Goal: Navigation & Orientation: Find specific page/section

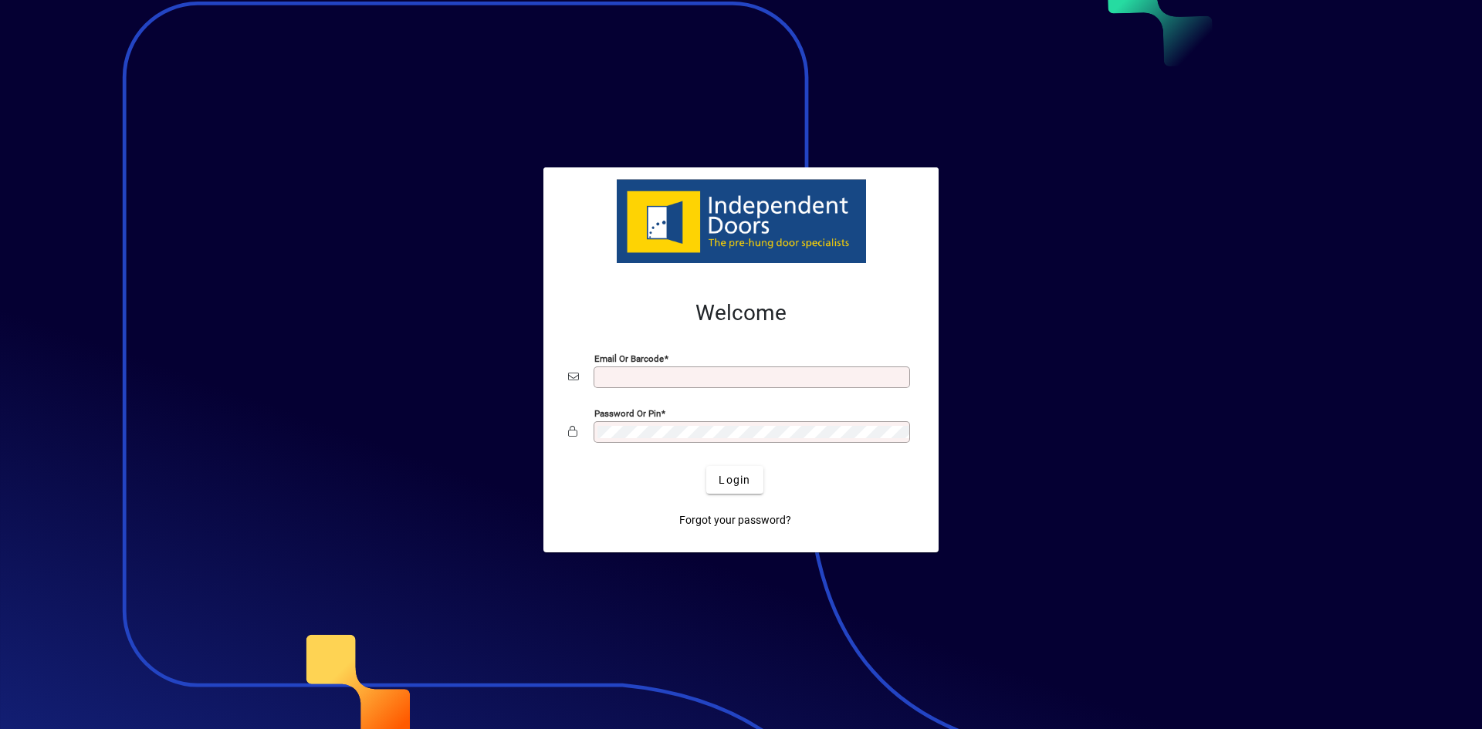
type input "**********"
click at [735, 485] on span "Login" at bounding box center [734, 480] width 32 height 16
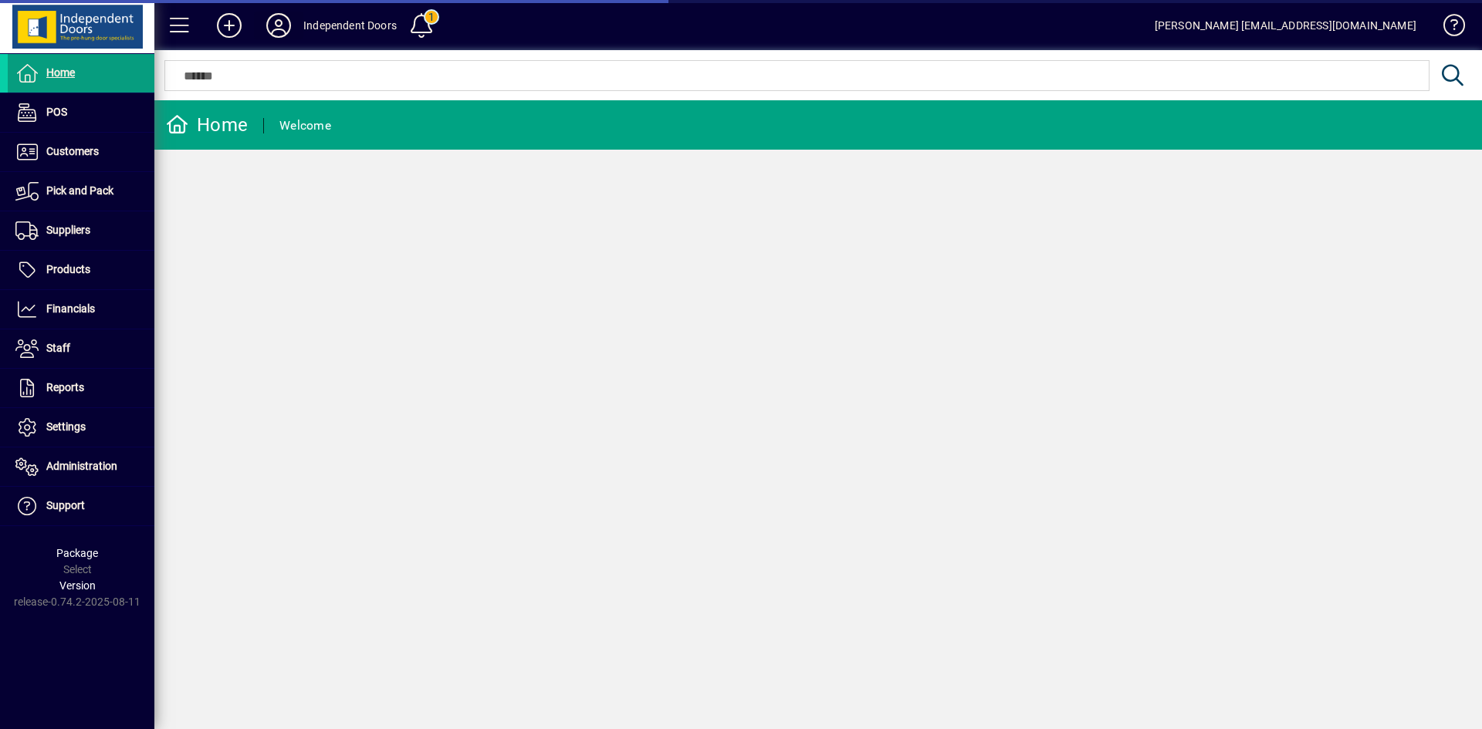
click at [272, 16] on icon at bounding box center [278, 25] width 31 height 25
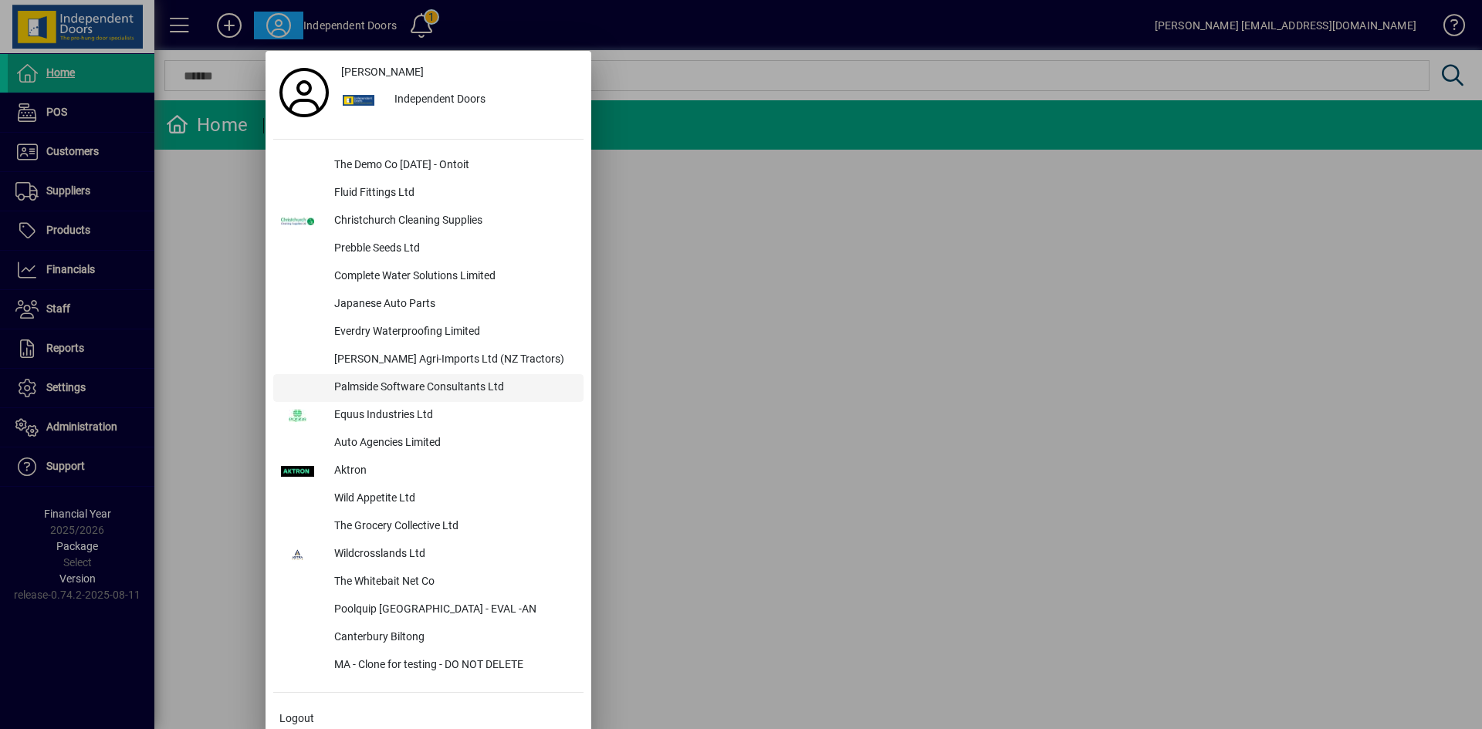
click at [414, 388] on div "Palmside Software Consultants Ltd" at bounding box center [453, 388] width 262 height 28
